Goal: Task Accomplishment & Management: Use online tool/utility

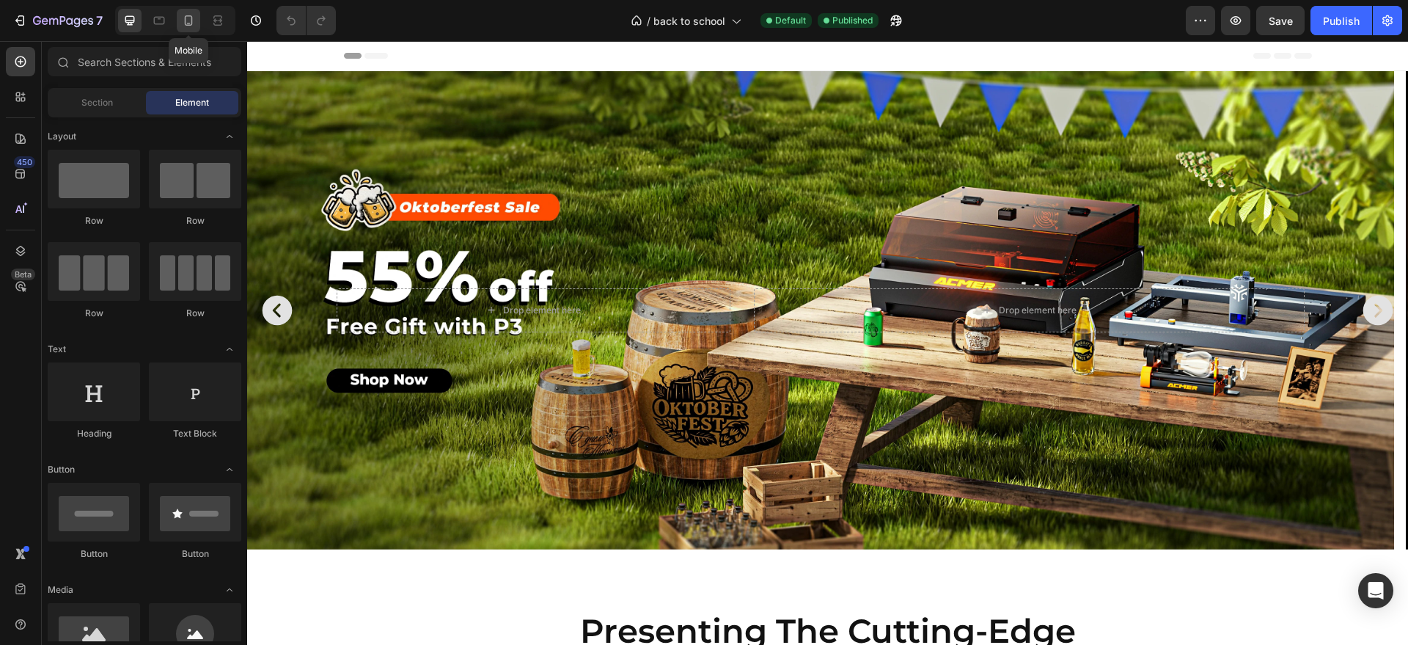
click at [191, 26] on icon at bounding box center [188, 20] width 15 height 15
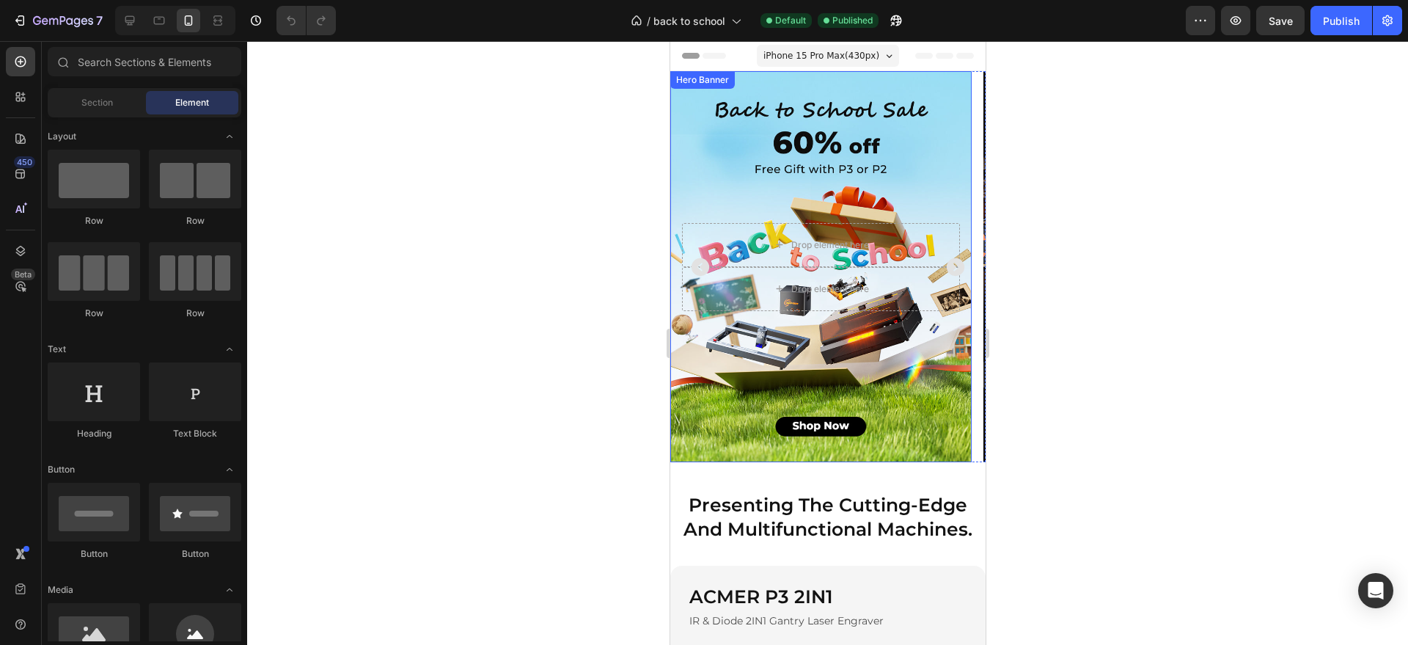
click at [727, 139] on div "Background Image" at bounding box center [820, 266] width 301 height 391
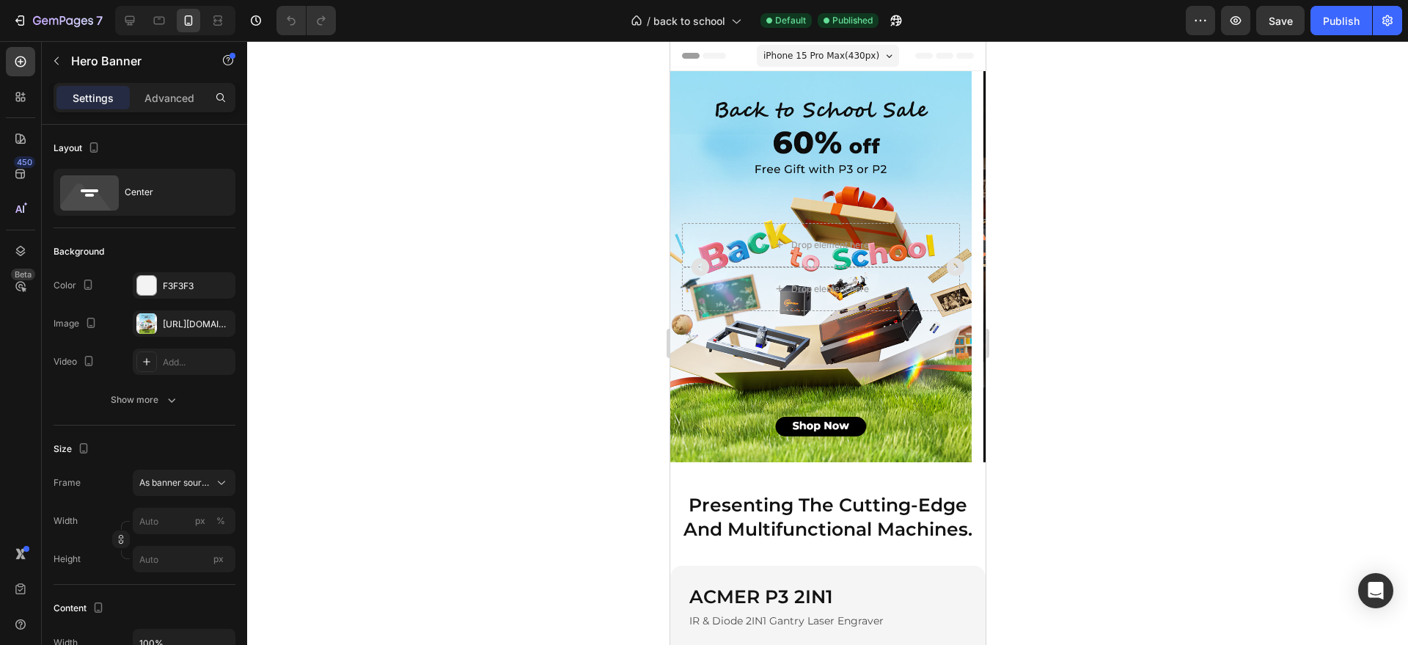
click at [744, 373] on div "Background Image" at bounding box center [820, 266] width 301 height 391
click at [747, 452] on div "Background Image" at bounding box center [820, 266] width 301 height 391
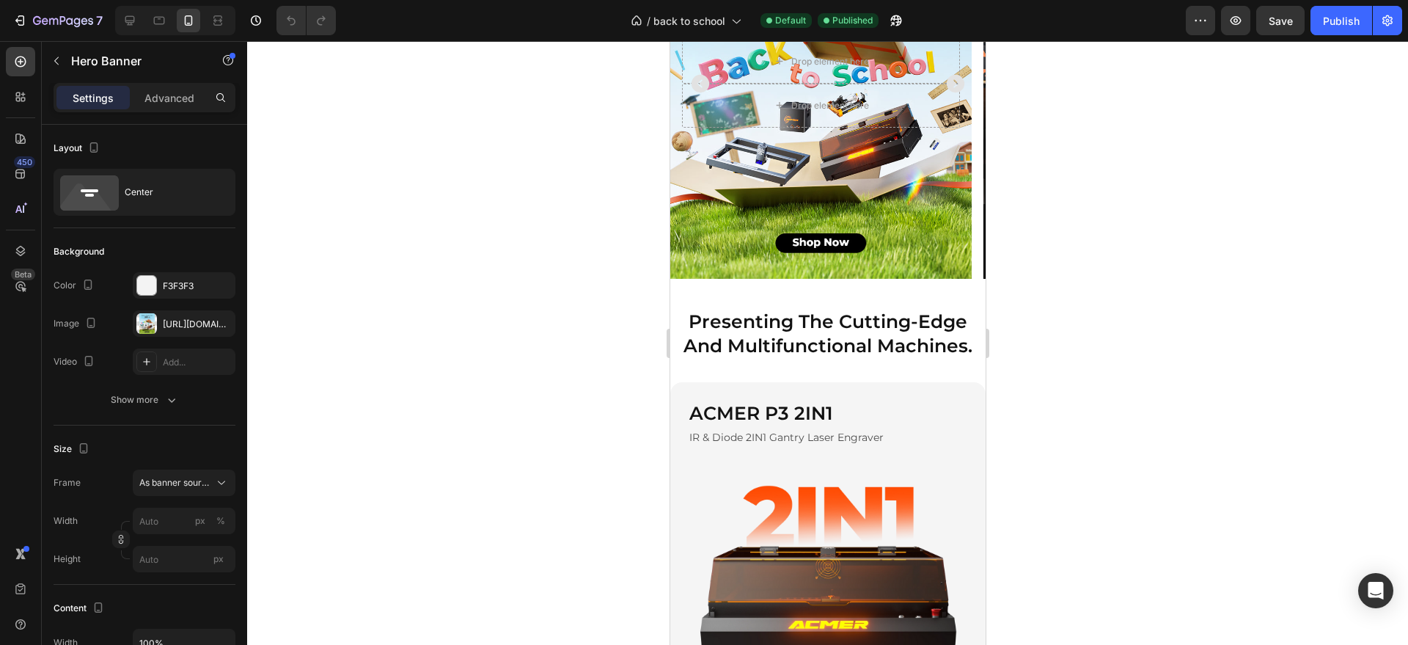
scroll to position [367, 0]
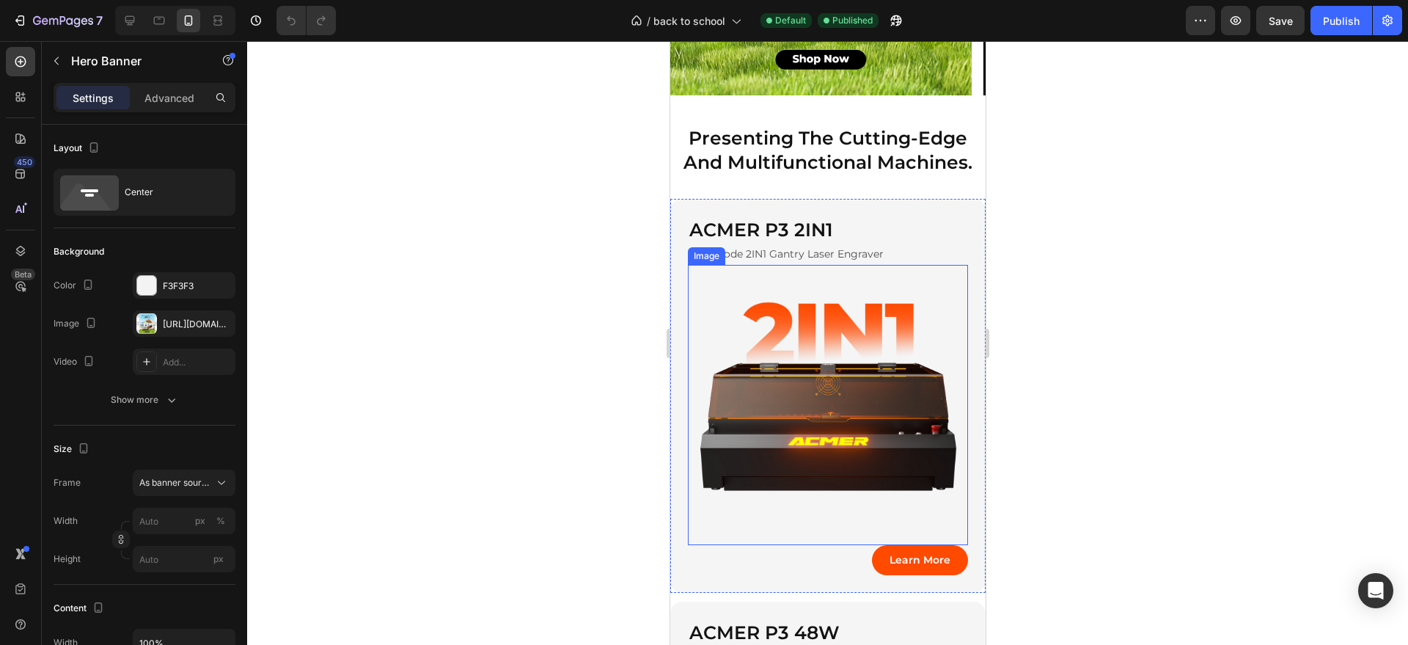
click at [827, 364] on img at bounding box center [827, 405] width 280 height 280
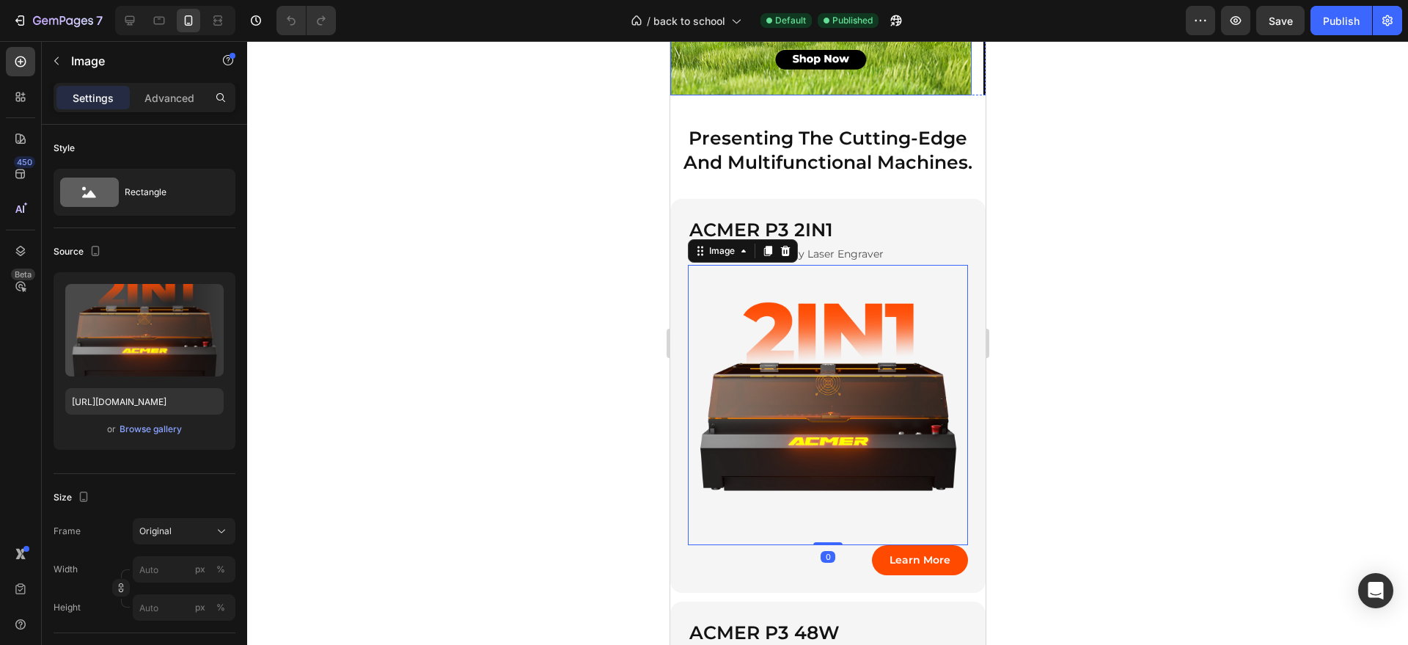
scroll to position [0, 0]
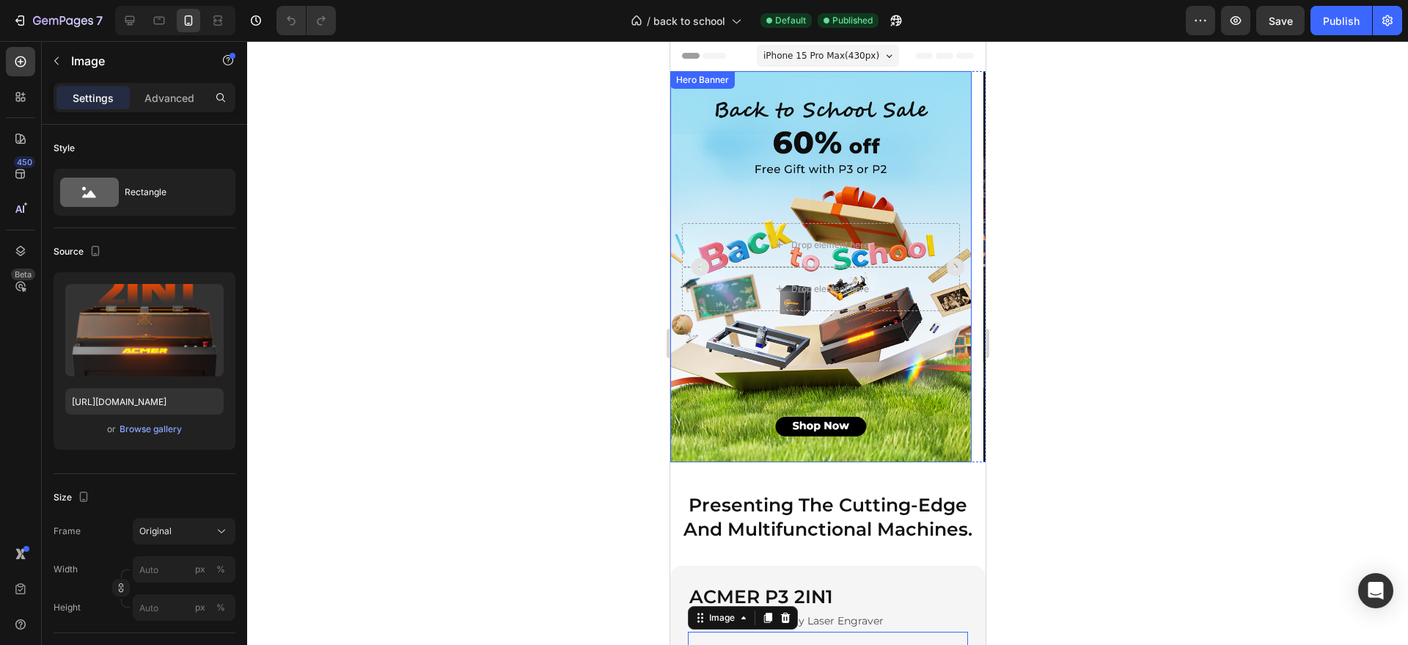
click at [920, 162] on div "Background Image" at bounding box center [820, 266] width 301 height 391
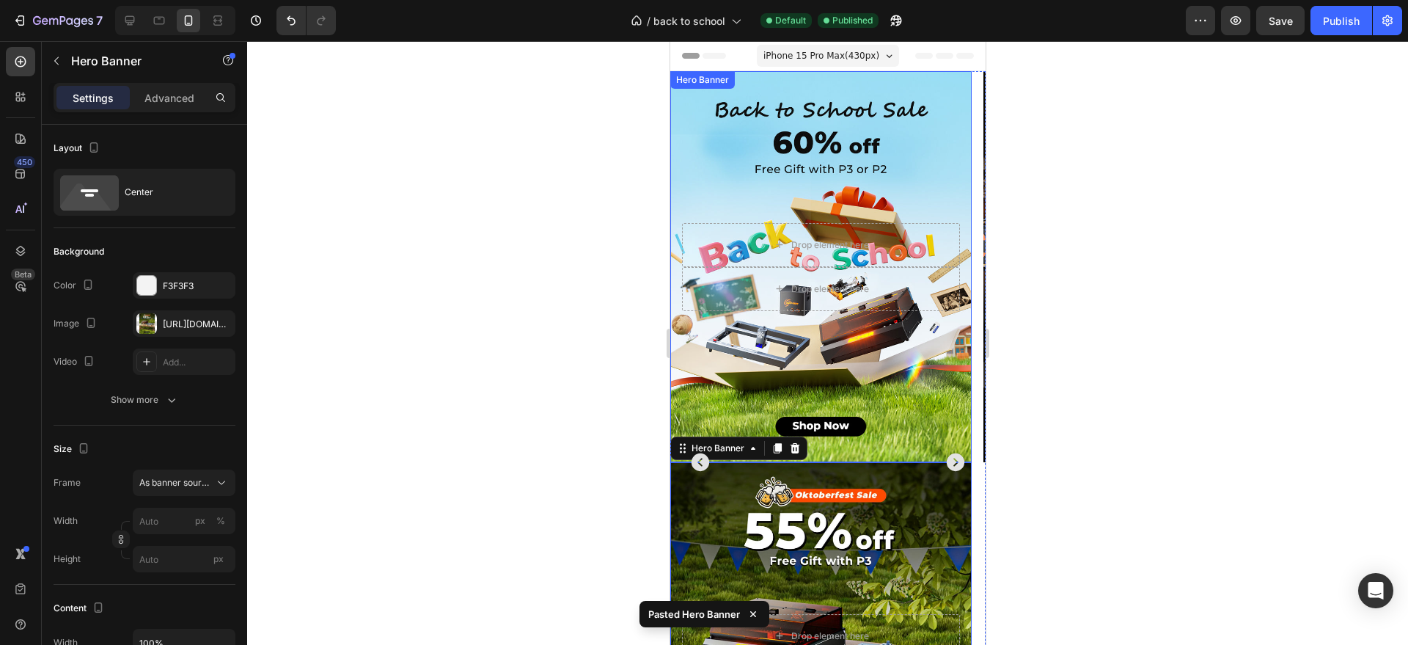
click at [934, 133] on div "Background Image" at bounding box center [820, 266] width 301 height 391
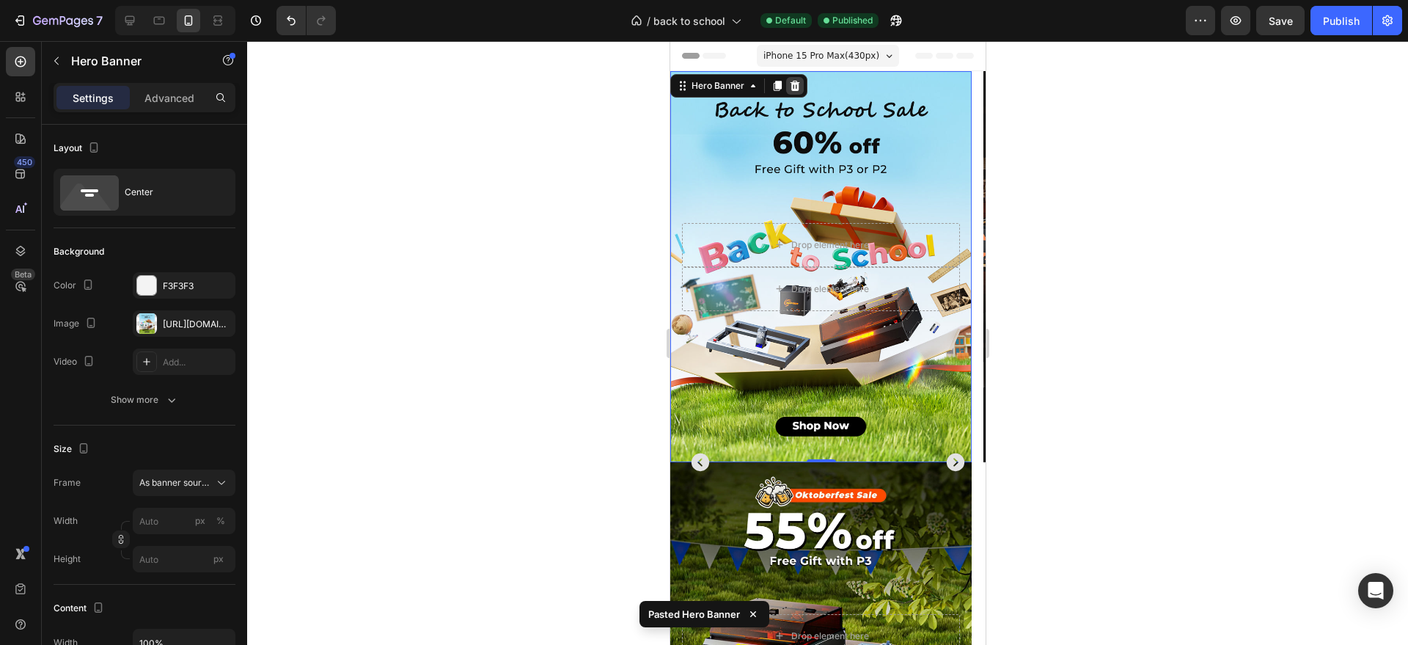
click at [795, 86] on icon at bounding box center [794, 86] width 12 height 12
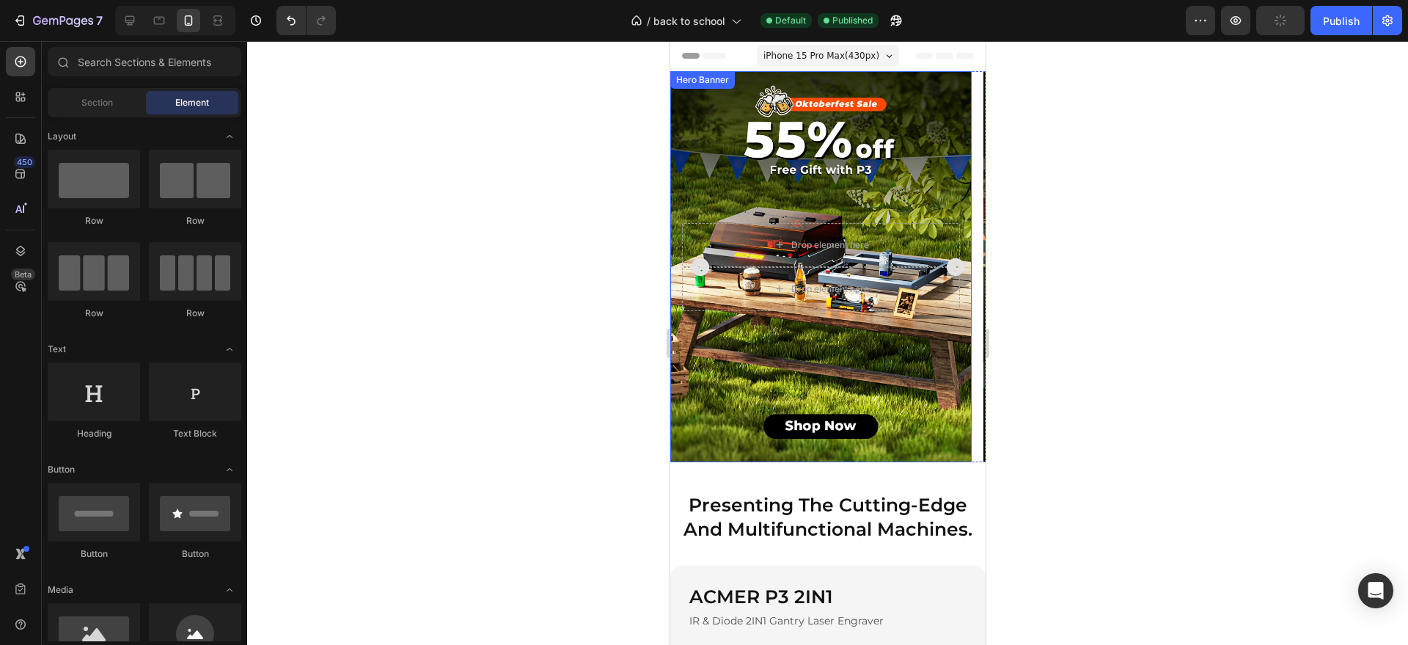
click at [848, 337] on div "Background Image" at bounding box center [820, 266] width 301 height 391
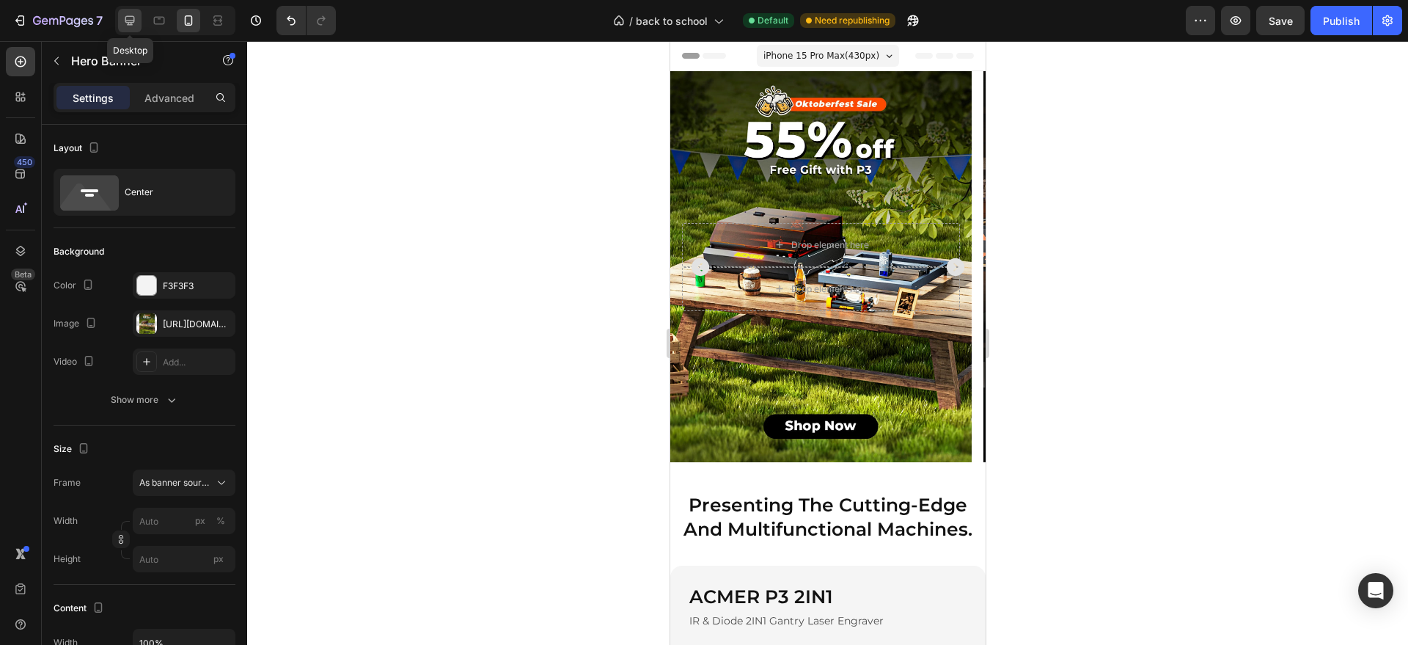
click at [131, 23] on icon at bounding box center [130, 21] width 10 height 10
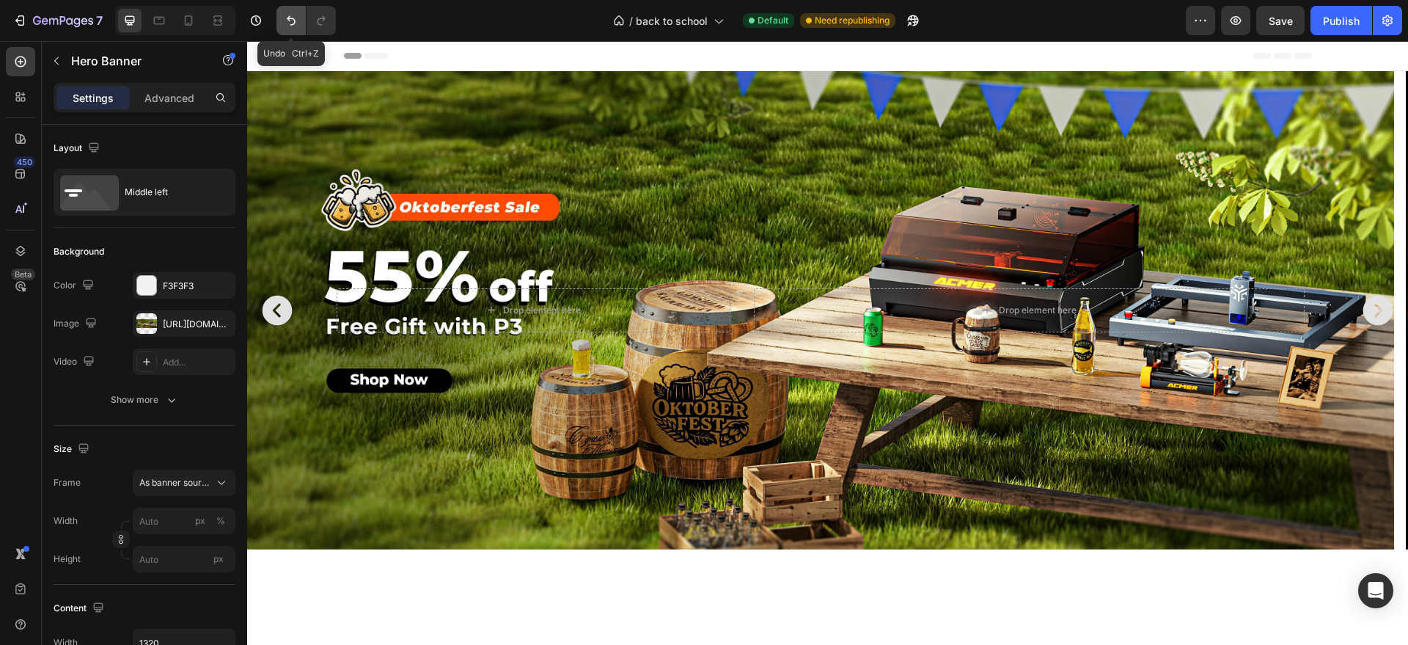
click at [288, 23] on icon "Undo/Redo" at bounding box center [291, 20] width 15 height 15
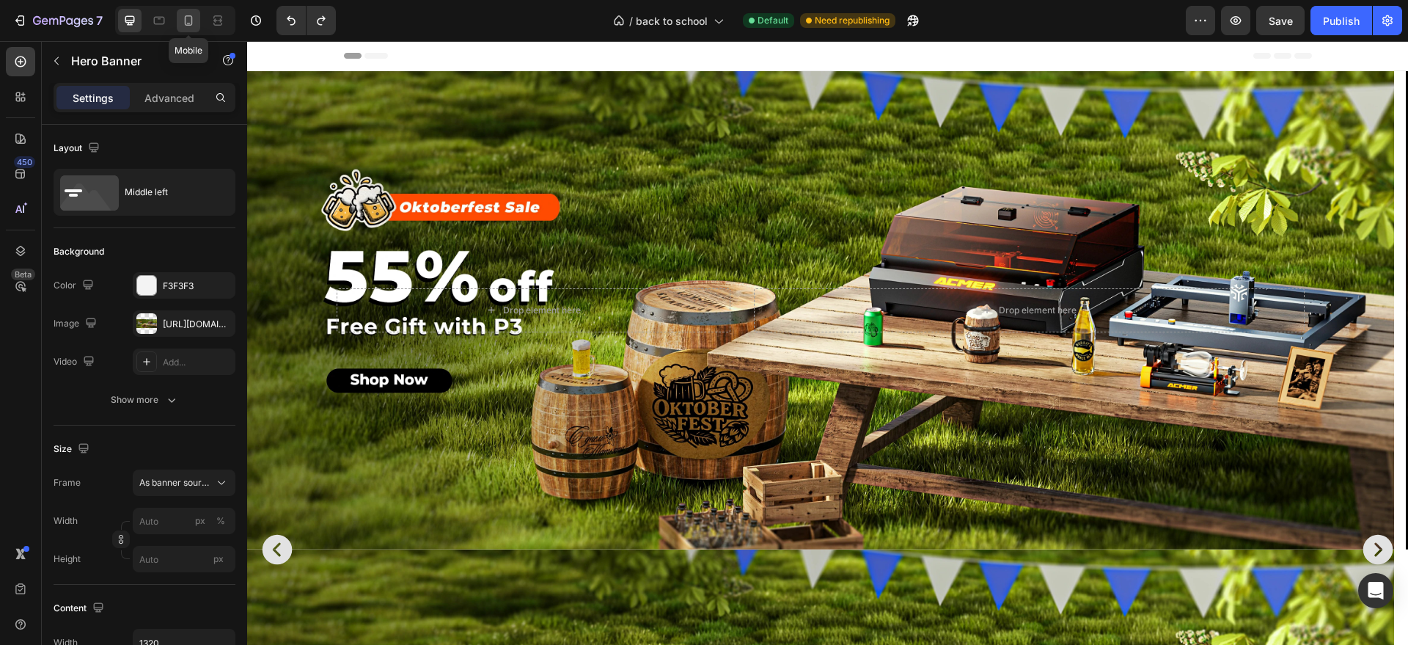
click at [196, 15] on icon at bounding box center [188, 20] width 15 height 15
type input "100%"
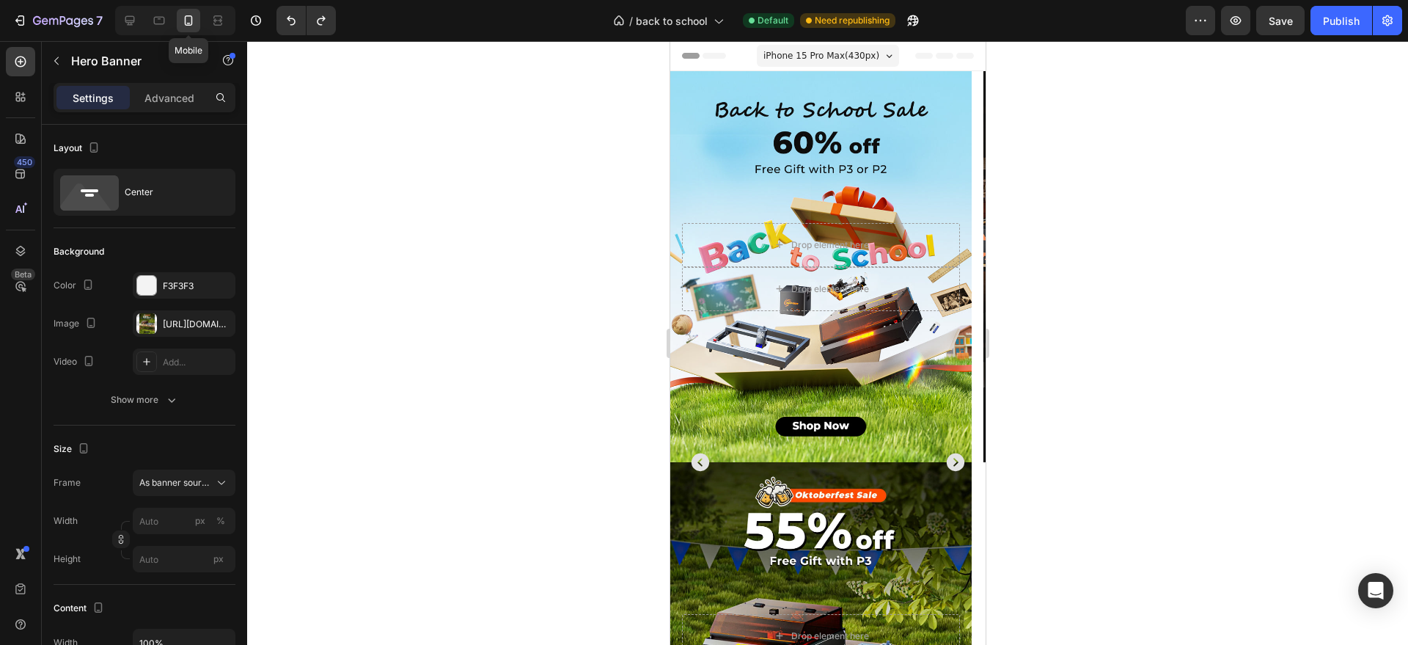
scroll to position [370, 0]
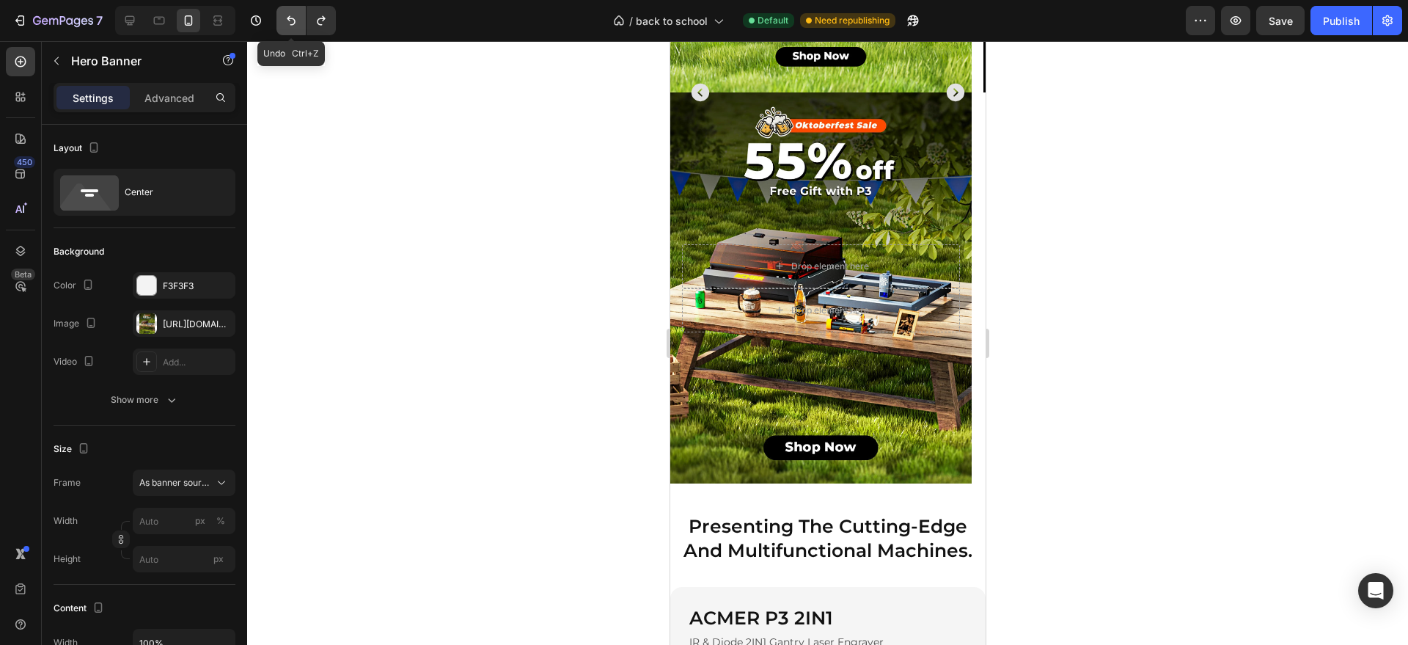
click at [285, 16] on icon "Undo/Redo" at bounding box center [291, 20] width 15 height 15
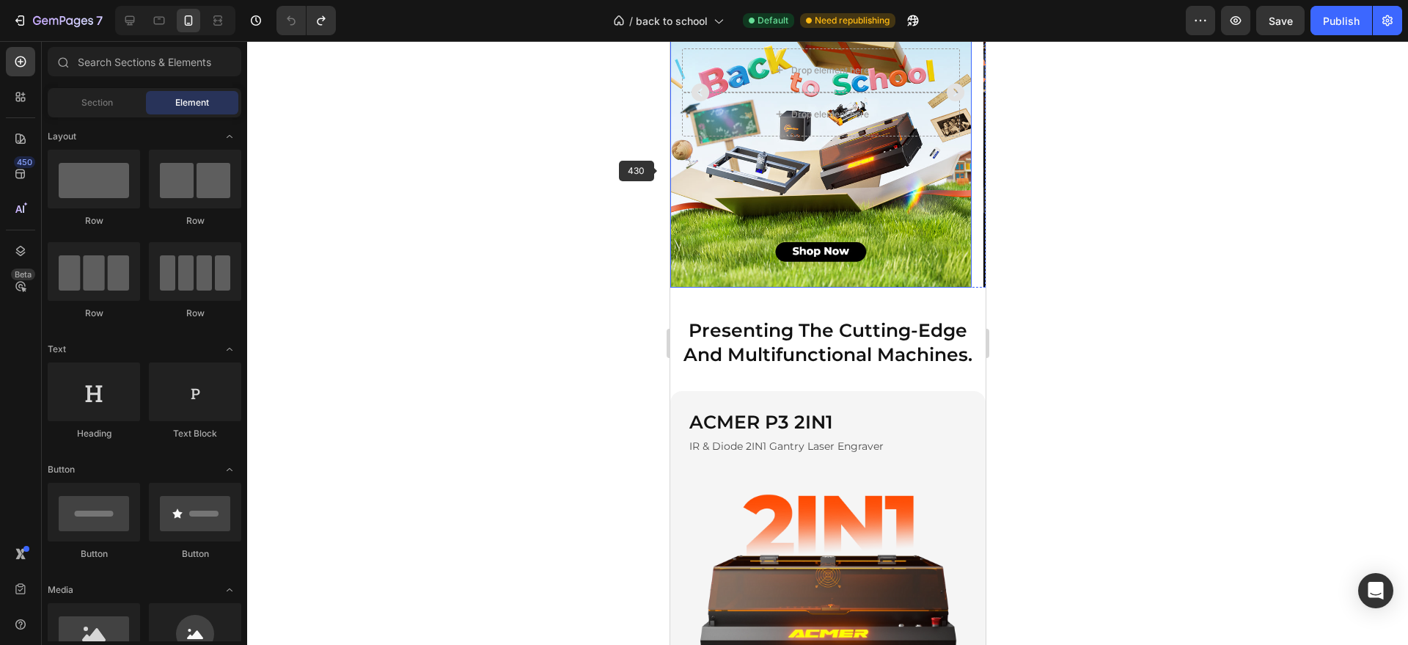
scroll to position [0, 0]
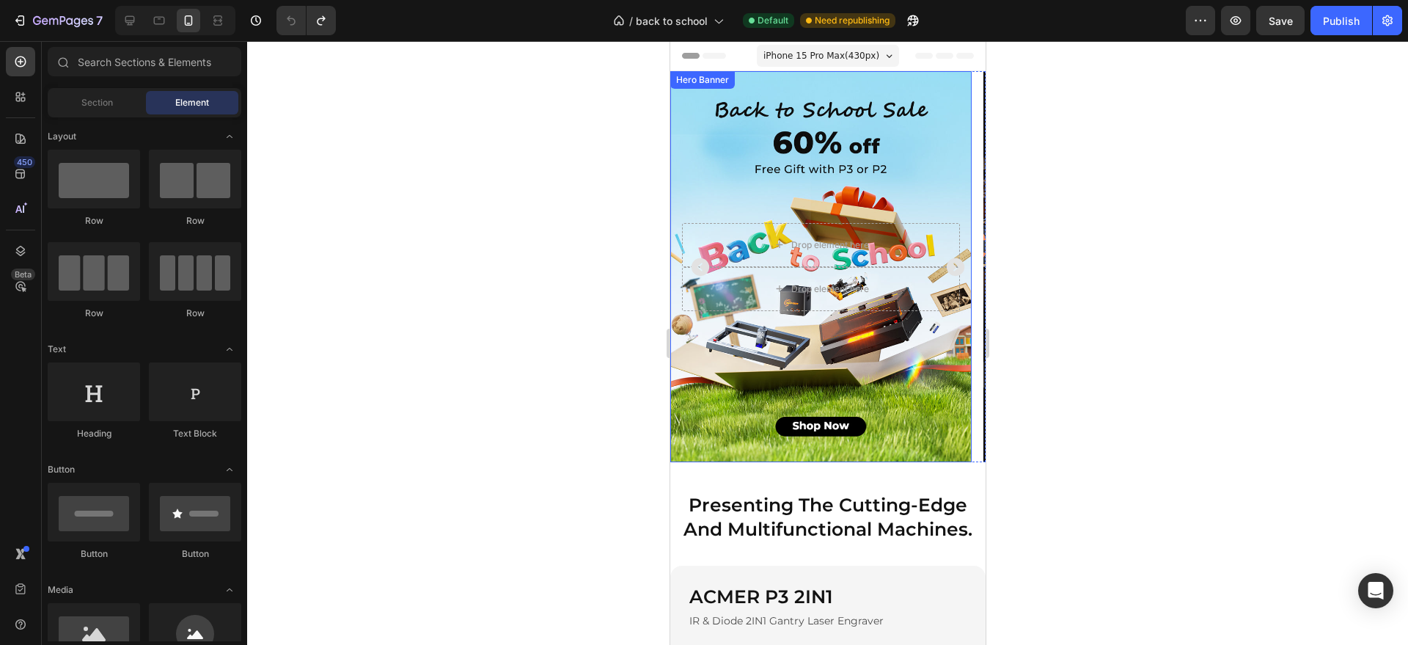
click at [708, 167] on div "Background Image" at bounding box center [820, 266] width 301 height 391
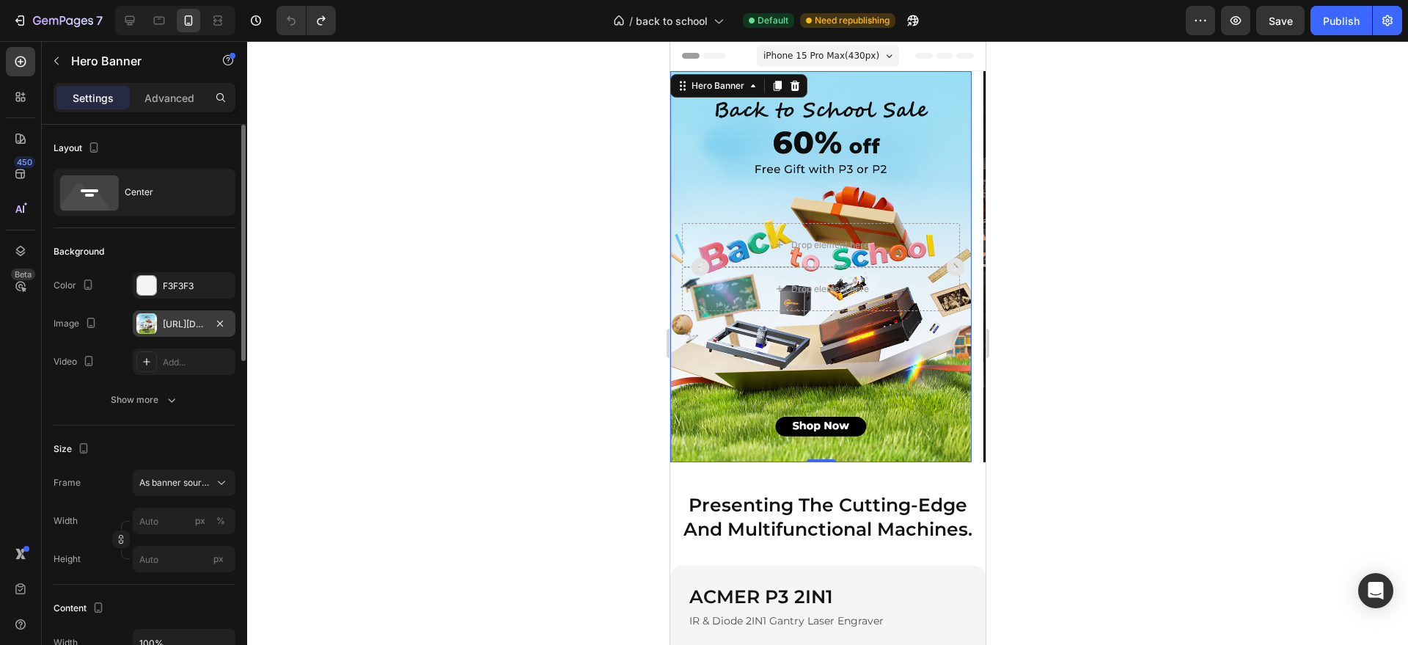
click at [177, 321] on div "[URL][DOMAIN_NAME]" at bounding box center [184, 324] width 43 height 13
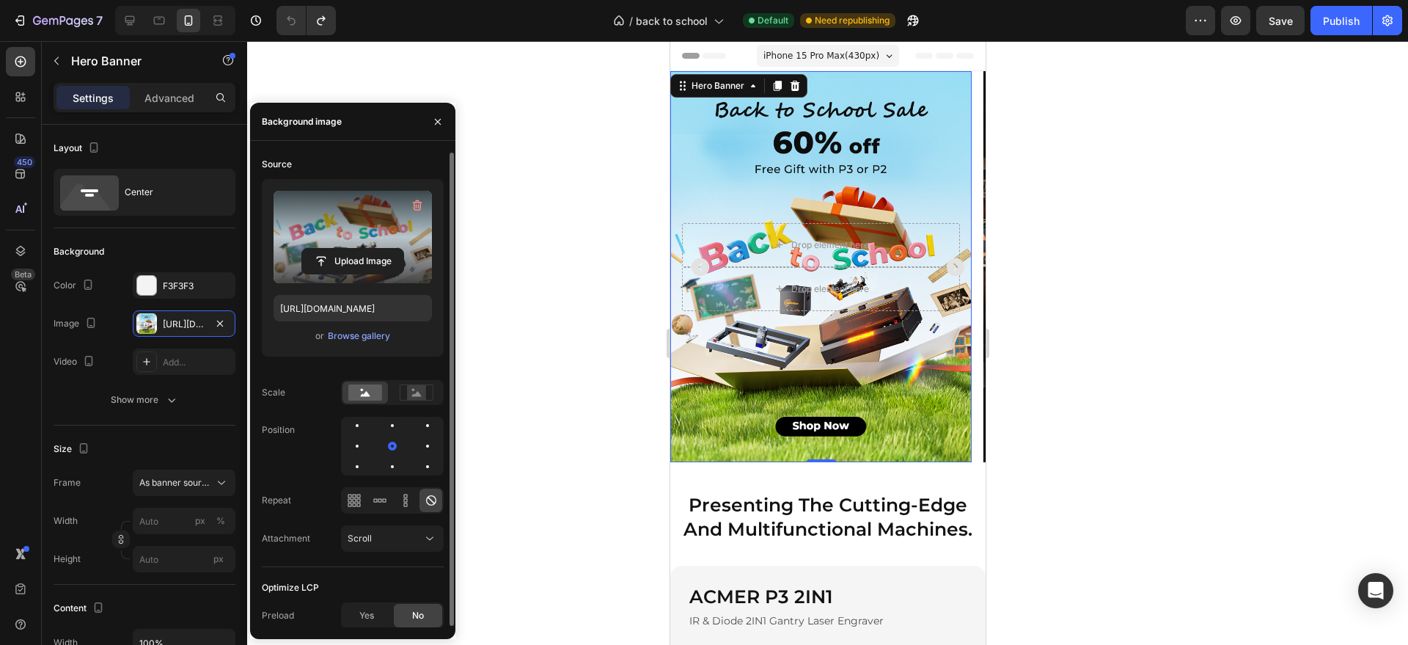
click at [348, 219] on label at bounding box center [353, 237] width 158 height 92
click at [348, 249] on input "file" at bounding box center [352, 261] width 101 height 25
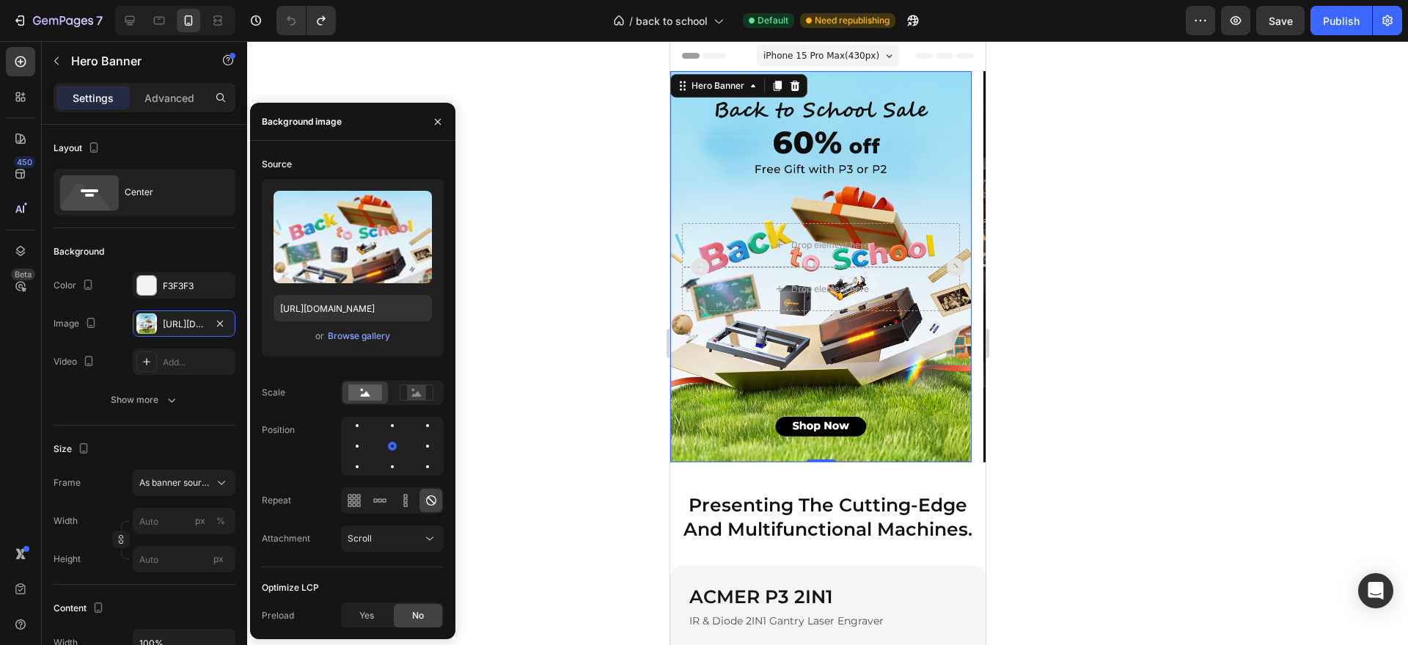
click at [599, 173] on div at bounding box center [827, 343] width 1161 height 604
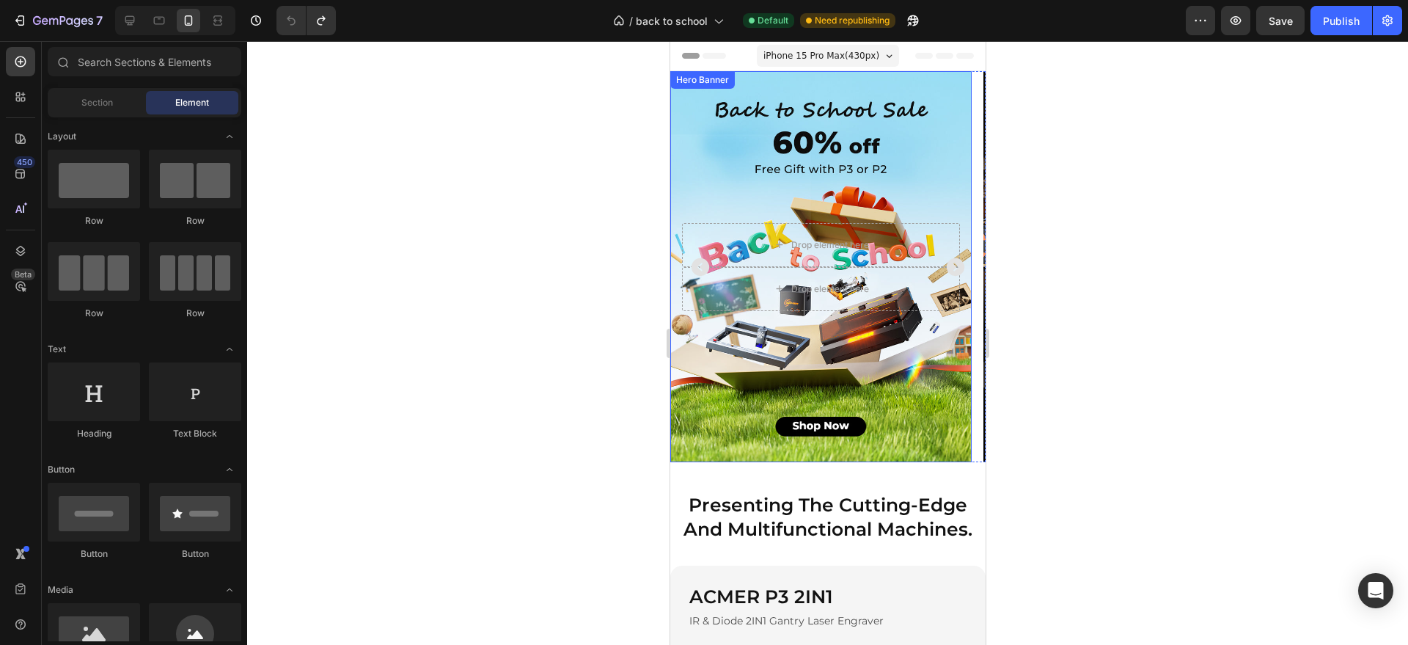
click at [690, 165] on div "Background Image" at bounding box center [820, 266] width 301 height 391
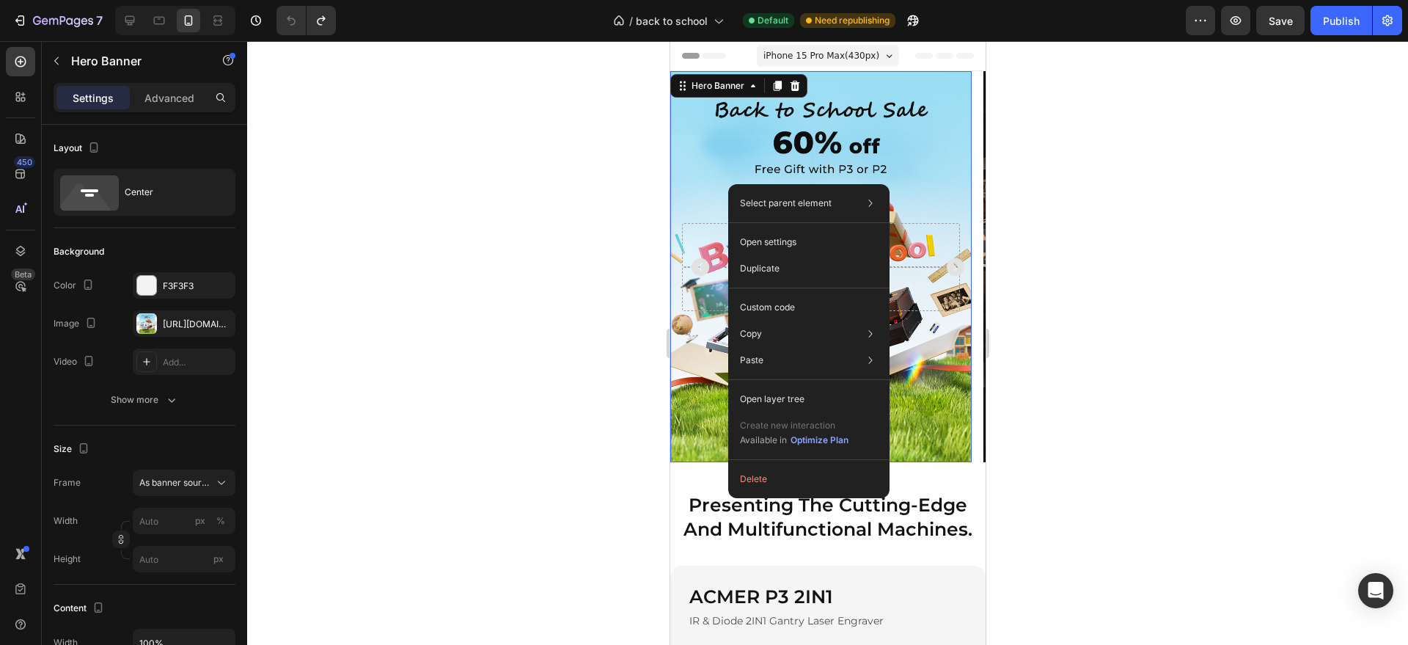
click at [514, 246] on div at bounding box center [827, 343] width 1161 height 604
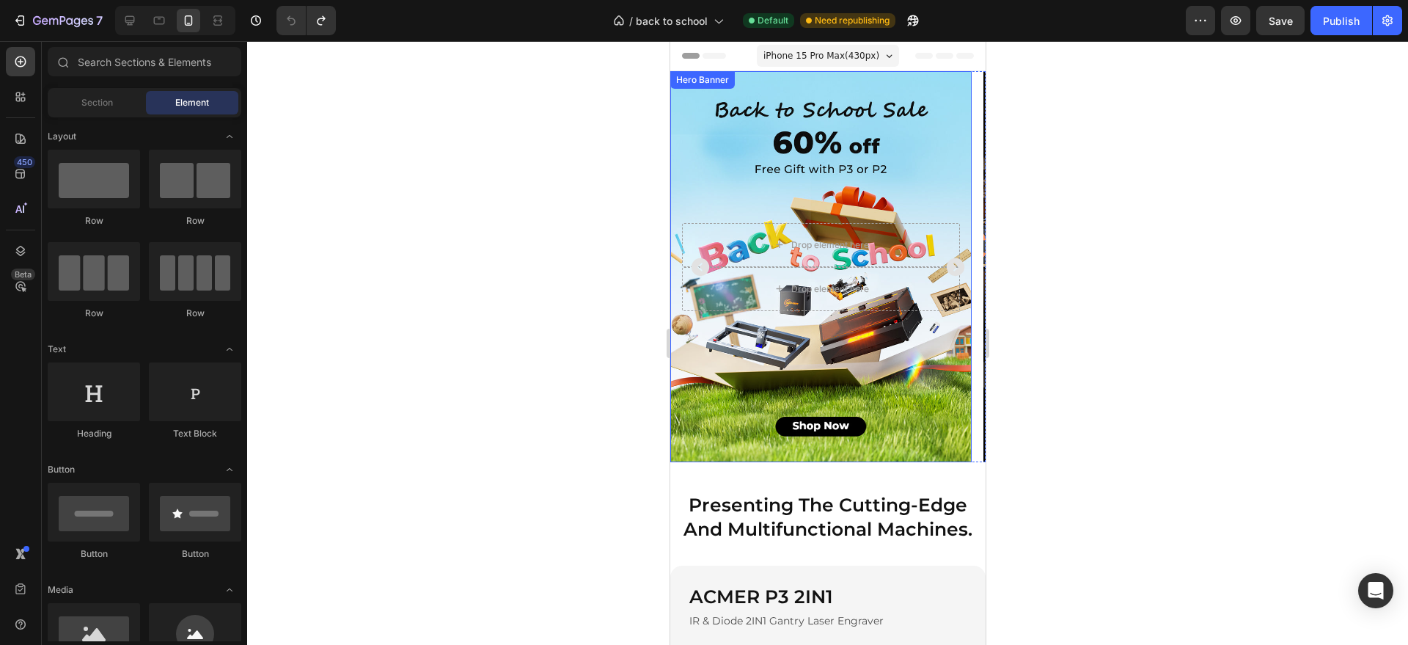
click at [933, 155] on div "Background Image" at bounding box center [820, 266] width 301 height 391
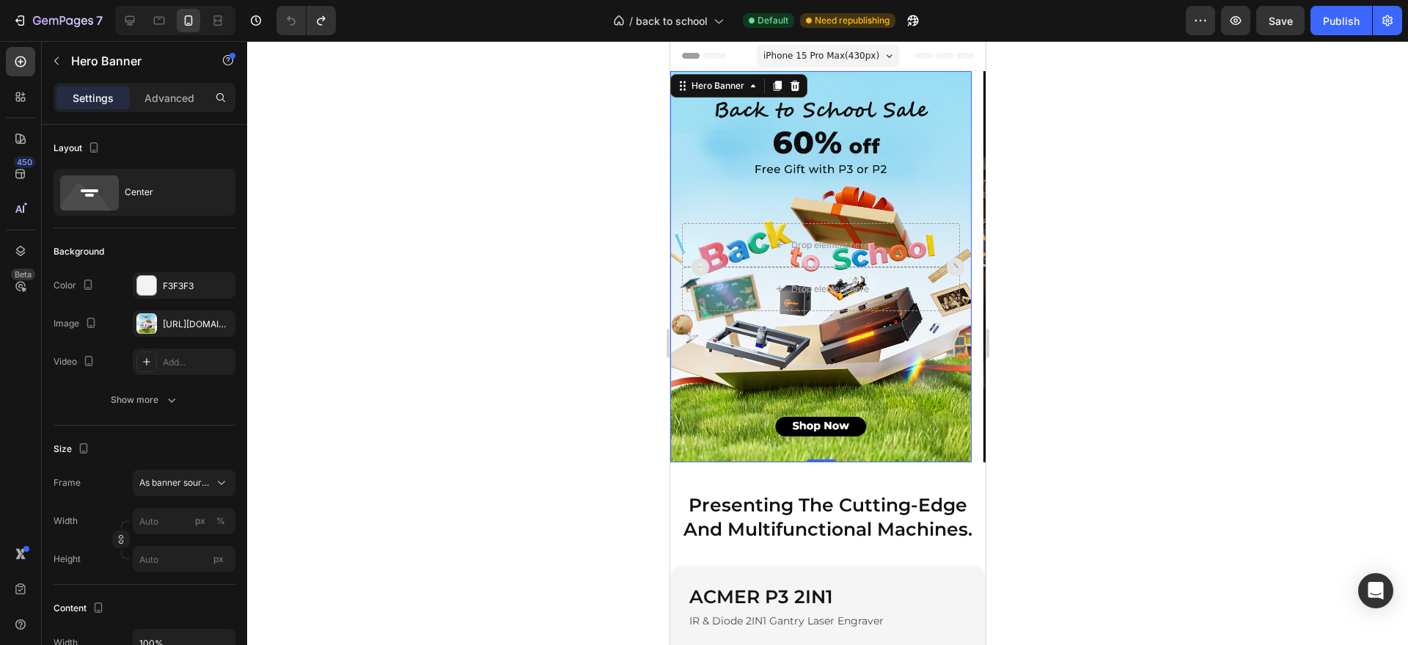
click at [907, 146] on div "Background Image" at bounding box center [820, 266] width 301 height 391
click at [150, 323] on div at bounding box center [146, 323] width 21 height 21
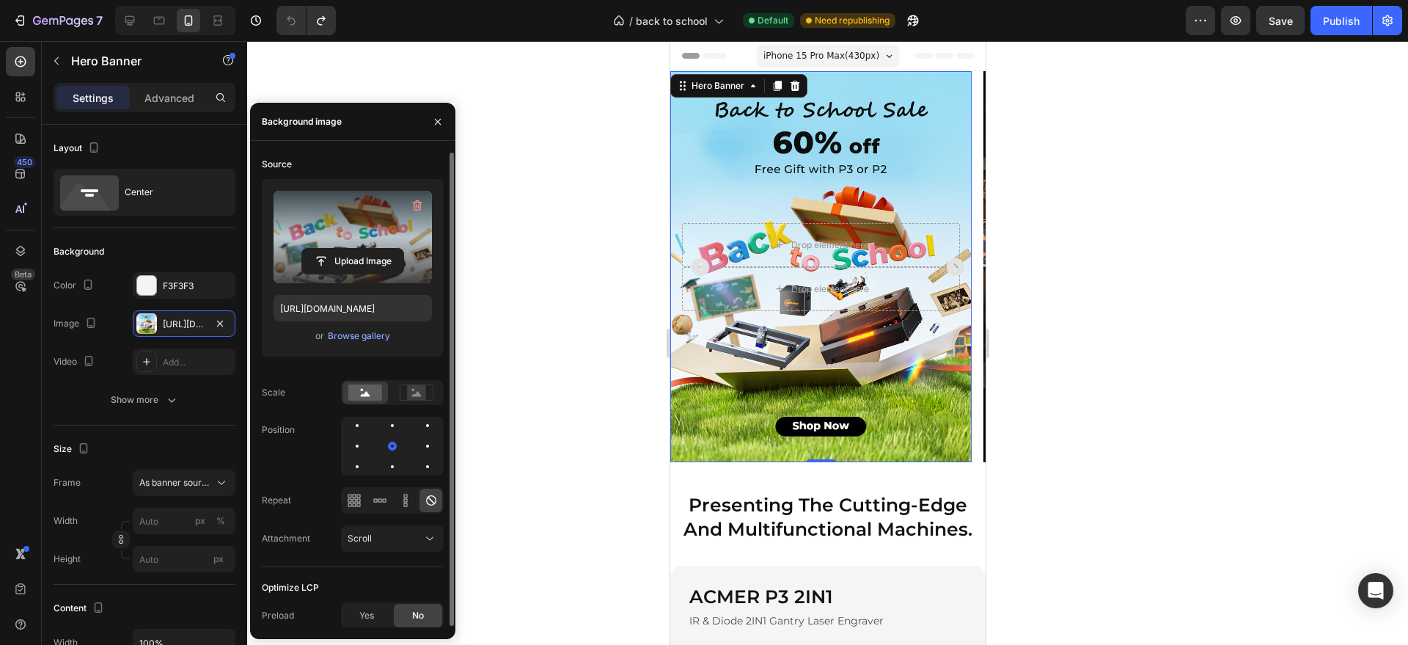
click at [323, 240] on label at bounding box center [353, 237] width 158 height 92
click at [323, 249] on input "file" at bounding box center [352, 261] width 101 height 25
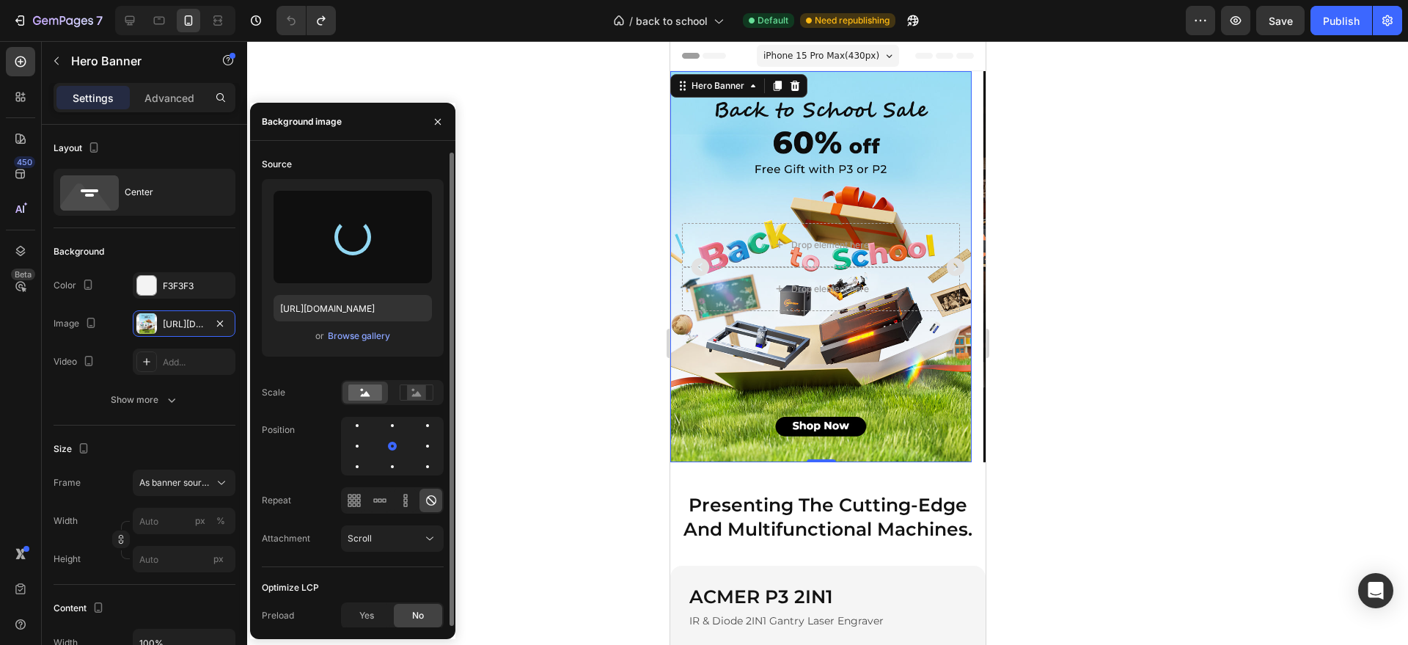
type input "[URL][DOMAIN_NAME]"
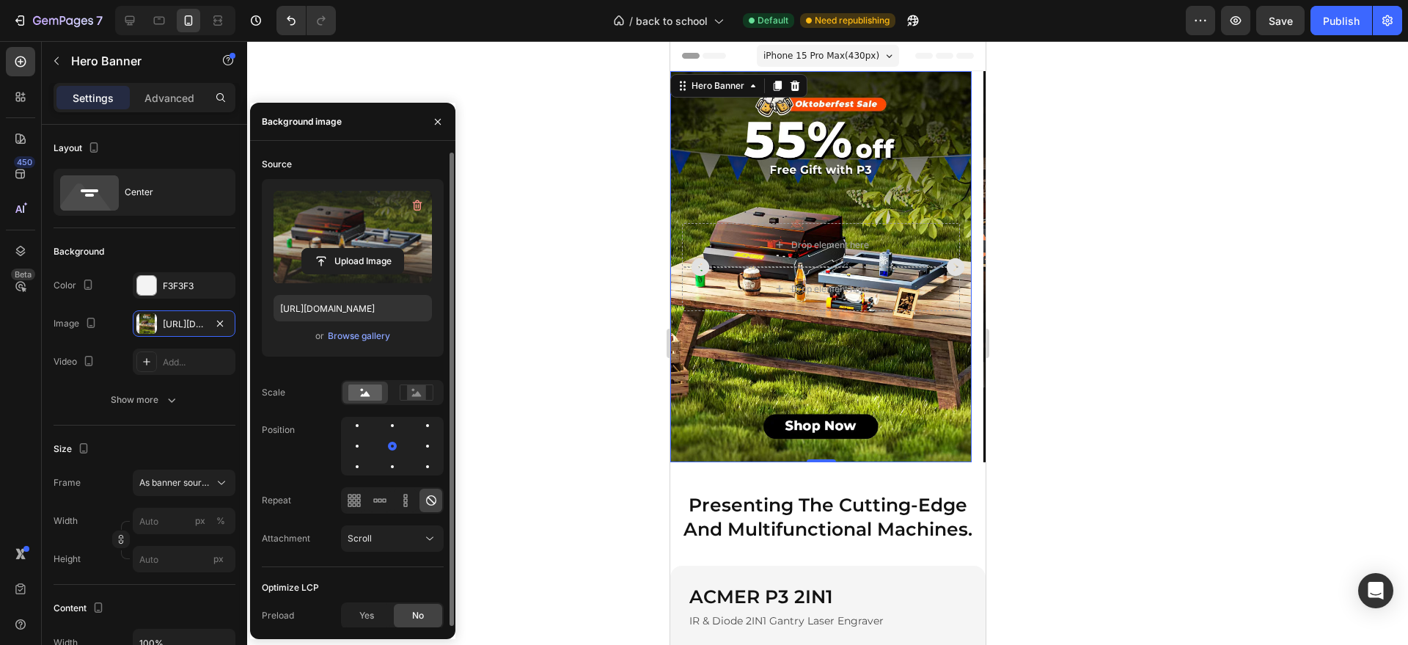
drag, startPoint x: 563, startPoint y: 278, endPoint x: 571, endPoint y: 263, distance: 16.7
click at [564, 278] on div at bounding box center [827, 343] width 1161 height 604
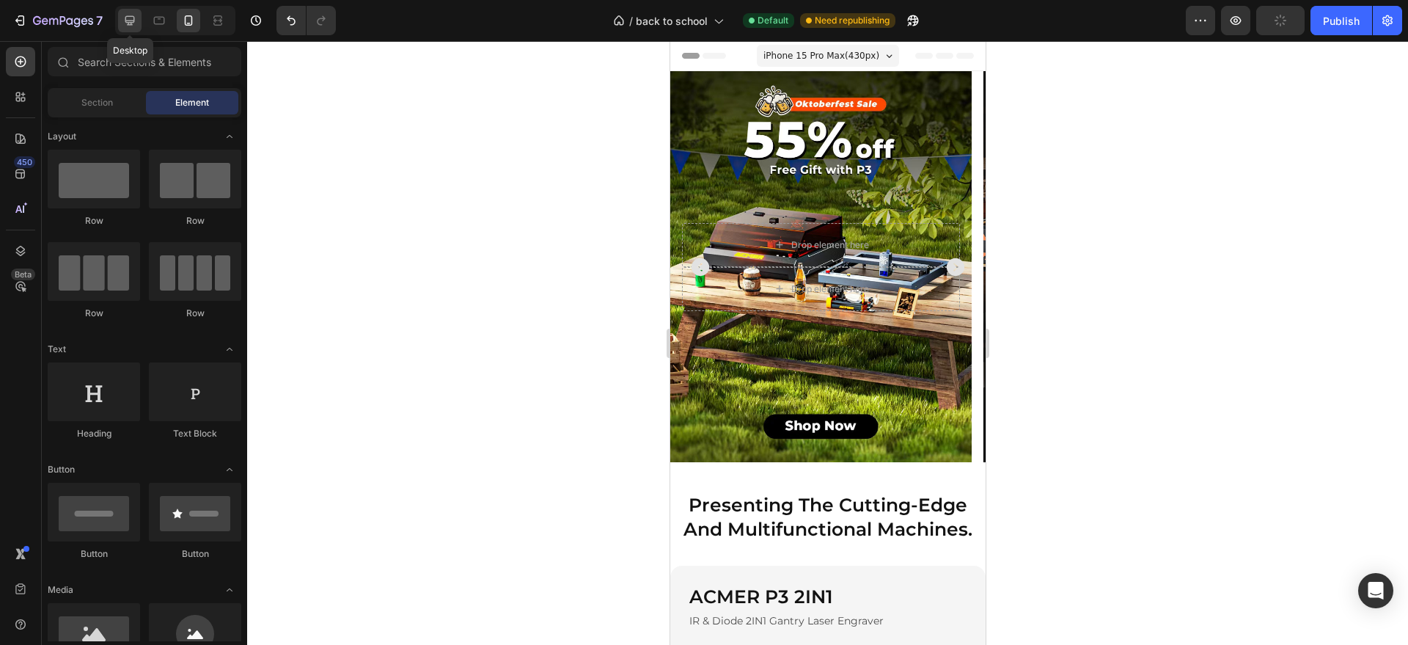
click at [132, 16] on icon at bounding box center [130, 21] width 10 height 10
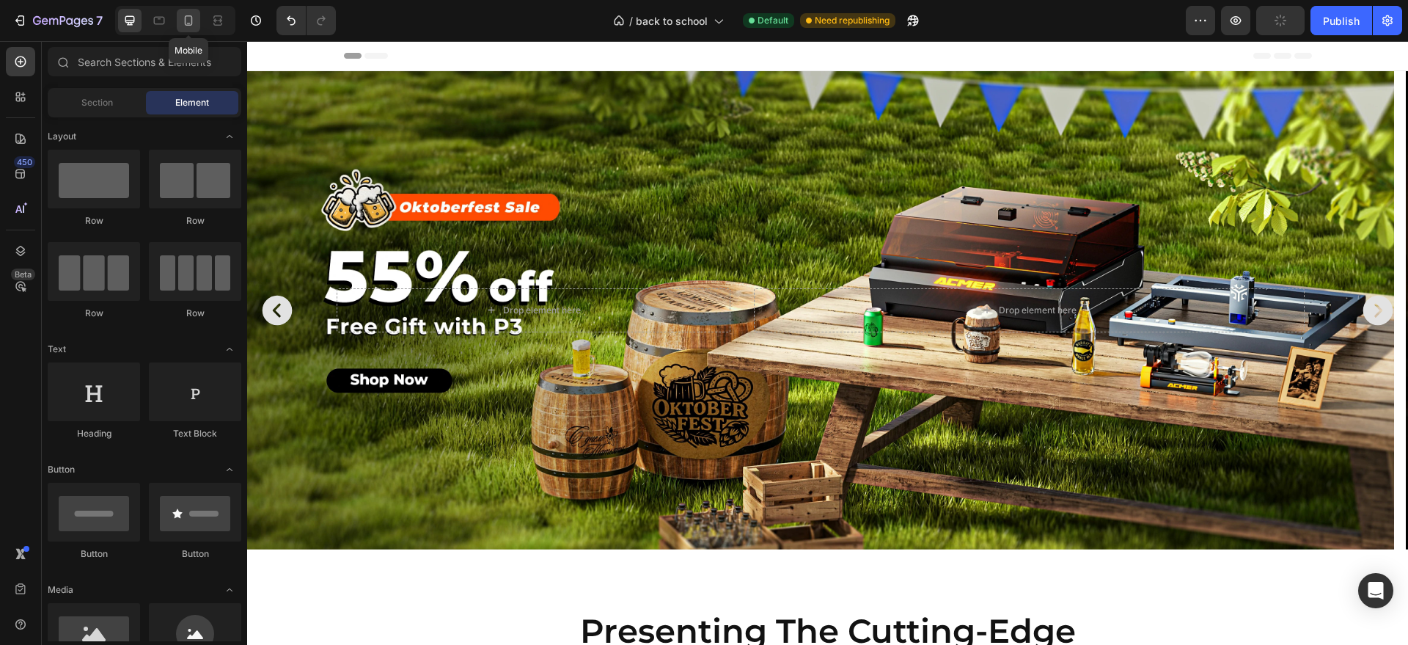
click at [190, 19] on icon at bounding box center [188, 20] width 15 height 15
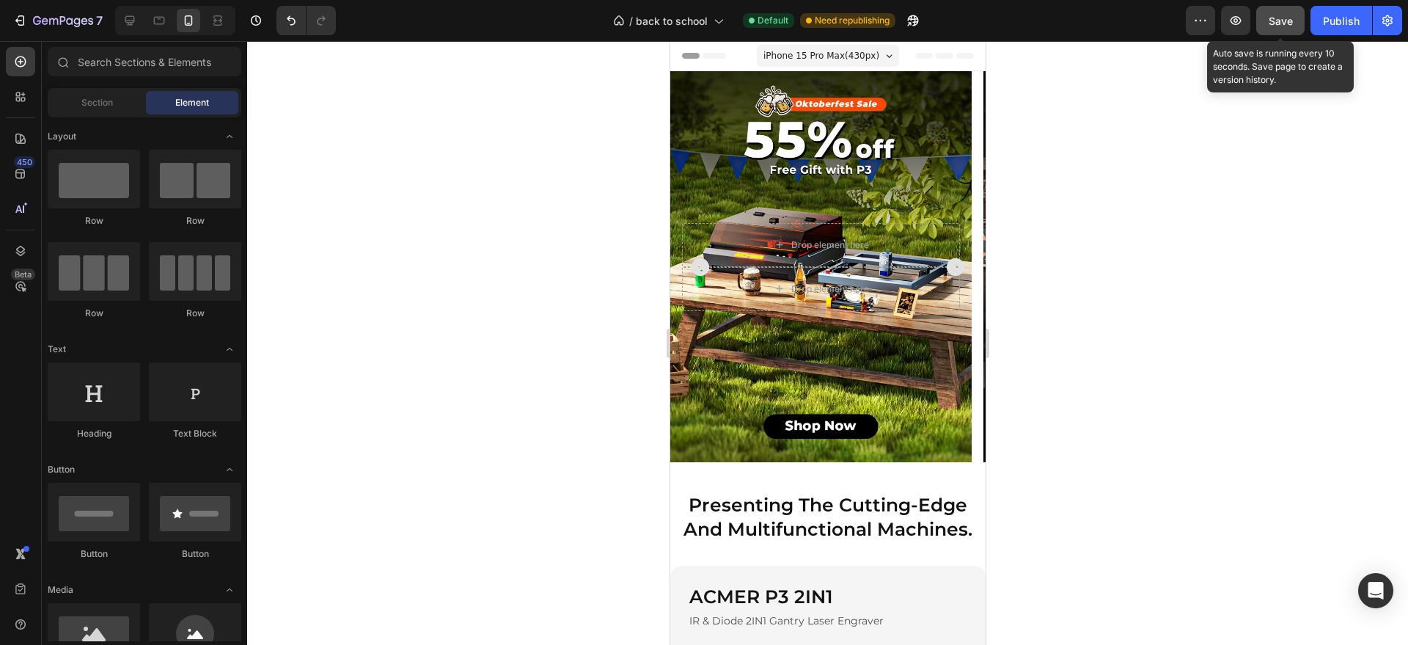
click at [1286, 17] on span "Save" at bounding box center [1281, 21] width 24 height 12
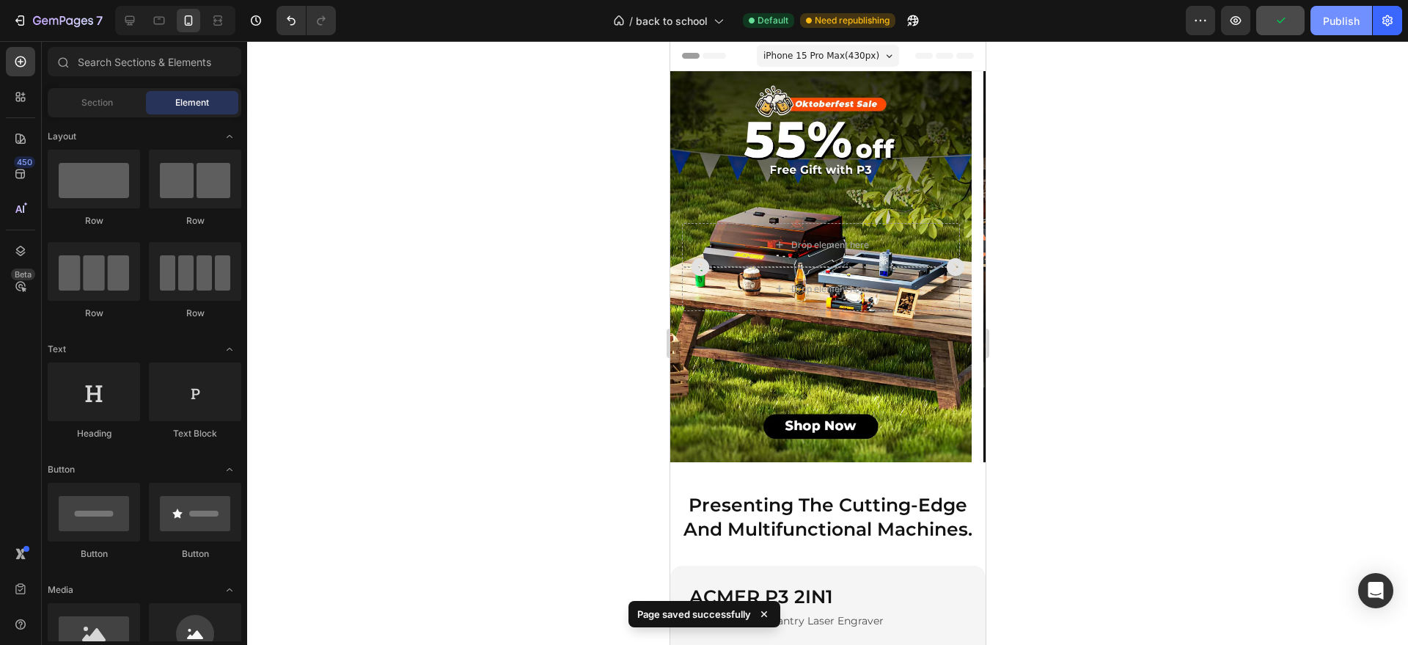
click at [1338, 20] on div "Publish" at bounding box center [1341, 20] width 37 height 15
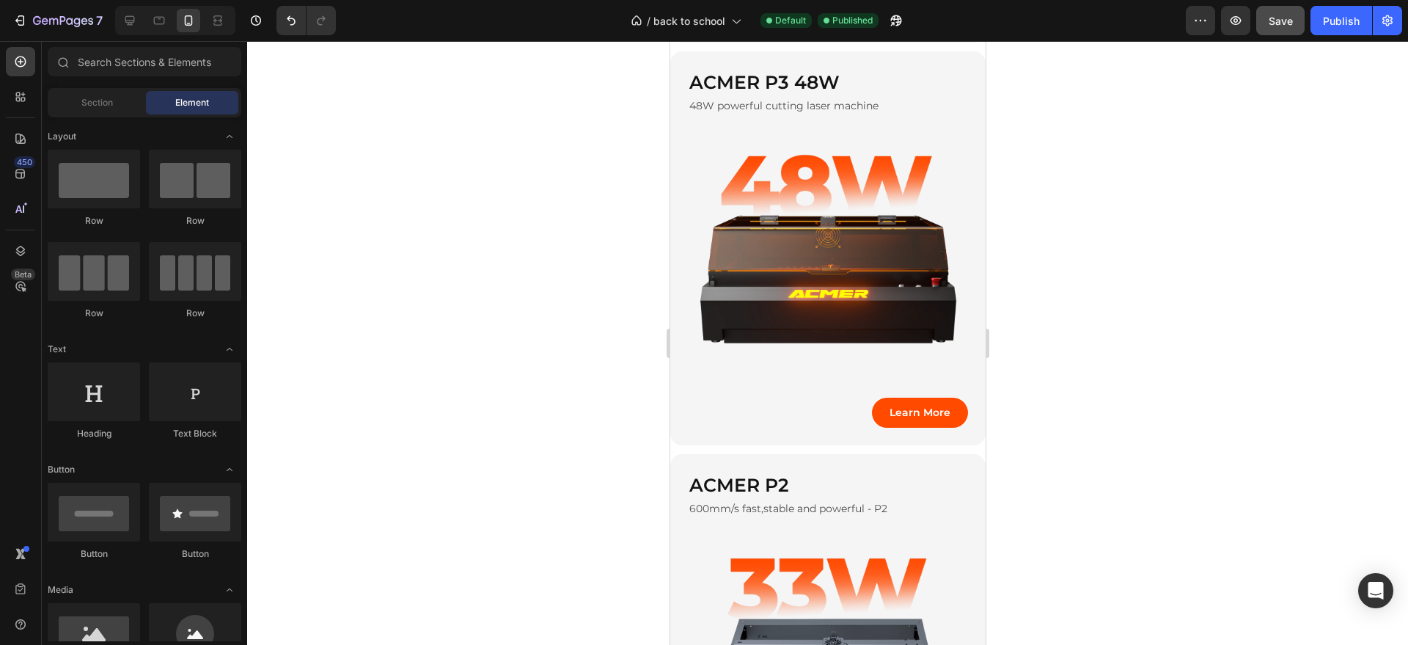
scroll to position [458, 0]
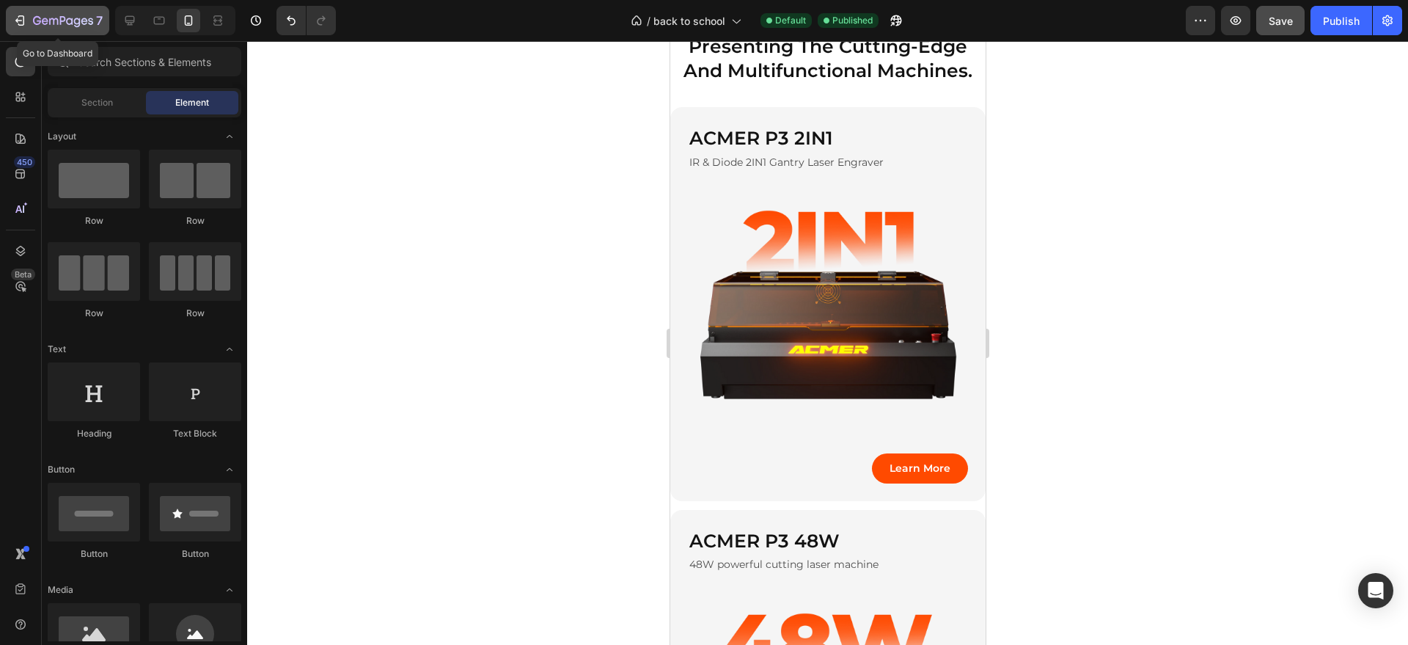
click at [21, 9] on button "7" at bounding box center [57, 20] width 103 height 29
